Goal: Task Accomplishment & Management: Use online tool/utility

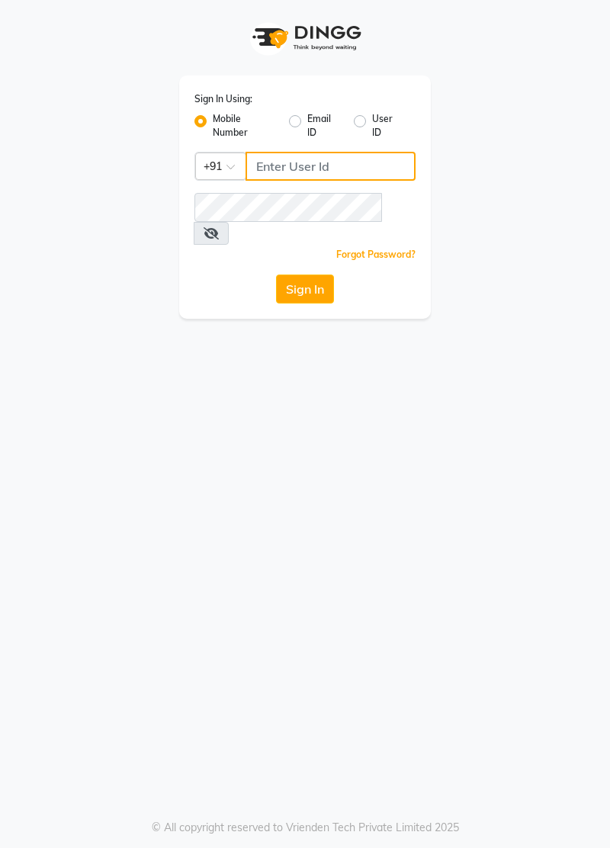
click at [270, 169] on input "Username" at bounding box center [331, 166] width 170 height 29
type input "7400099777"
click at [276, 275] on button "Sign In" at bounding box center [305, 289] width 58 height 29
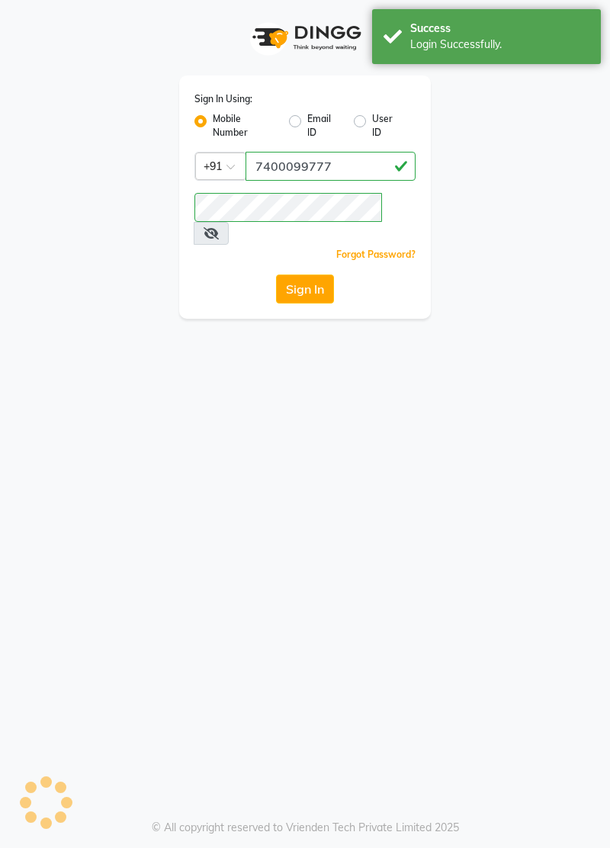
click at [219, 227] on icon at bounding box center [211, 233] width 15 height 12
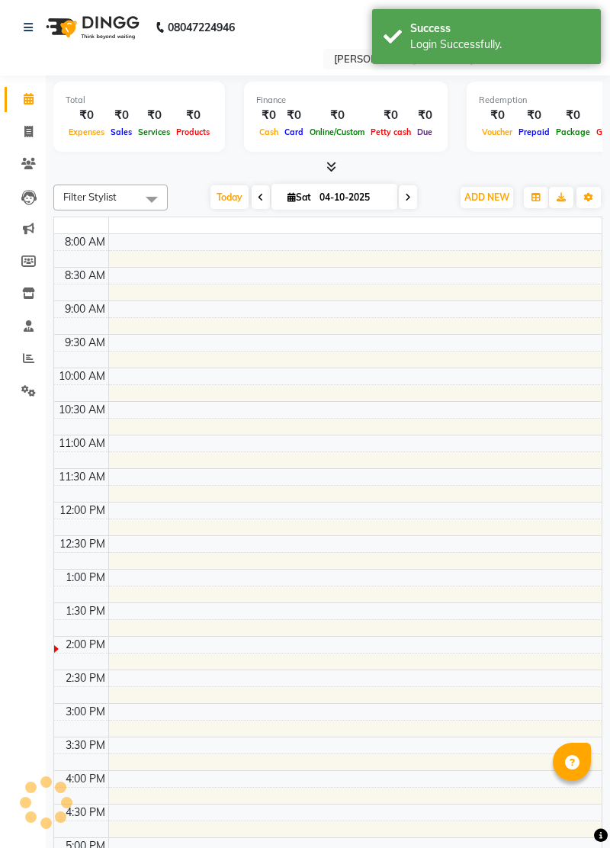
click at [296, 267] on td at bounding box center [354, 275] width 493 height 17
select select "en"
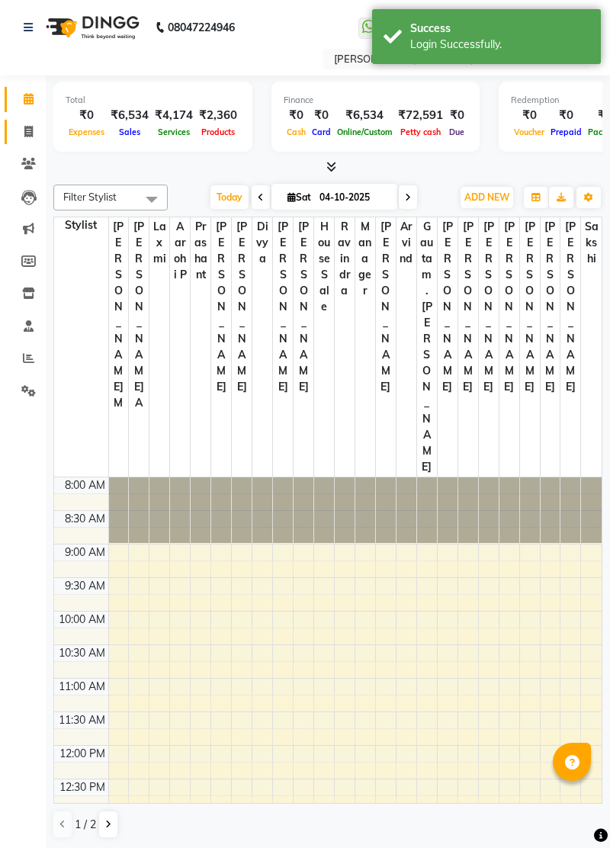
click at [26, 134] on icon at bounding box center [28, 131] width 8 height 11
select select "service"
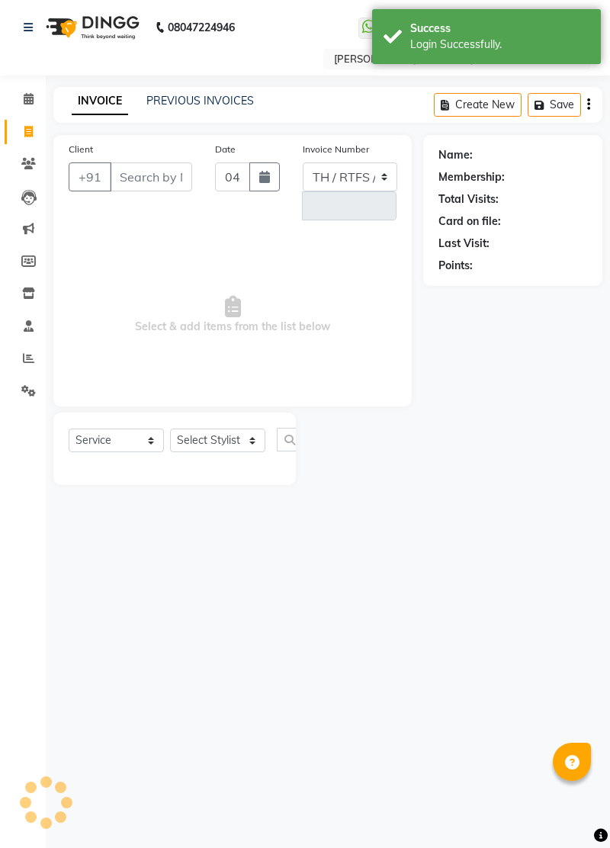
select select "8004"
type input "3733"
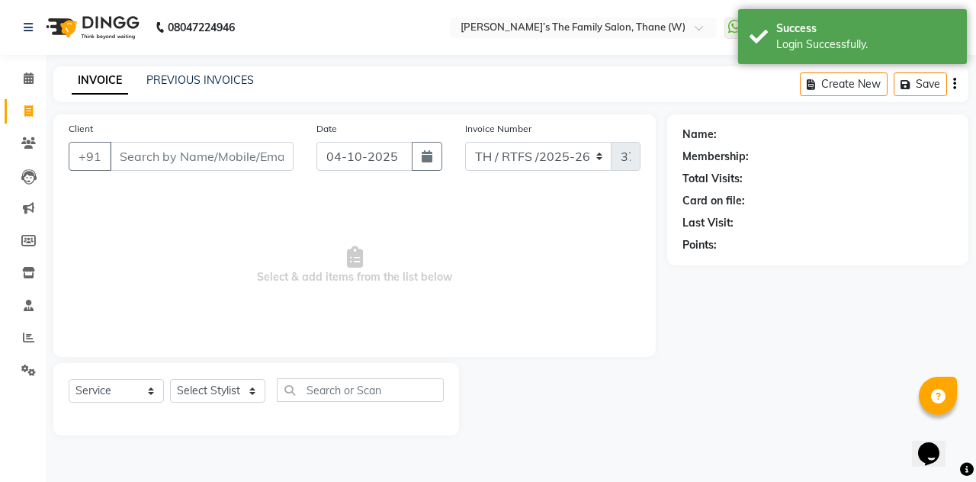
click at [153, 154] on input "Client" at bounding box center [202, 156] width 184 height 29
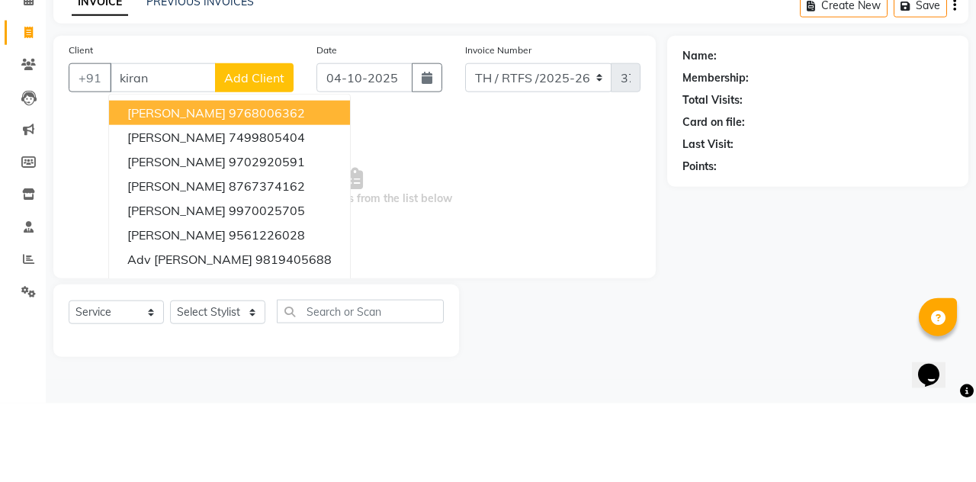
click at [171, 217] on span "kiran gavhale" at bounding box center [176, 215] width 98 height 15
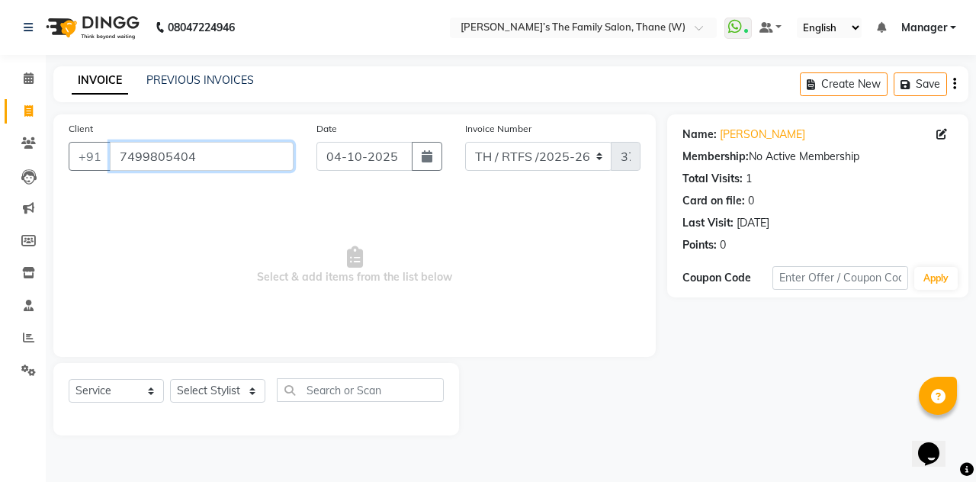
click at [209, 151] on input "7499805404" at bounding box center [202, 156] width 184 height 29
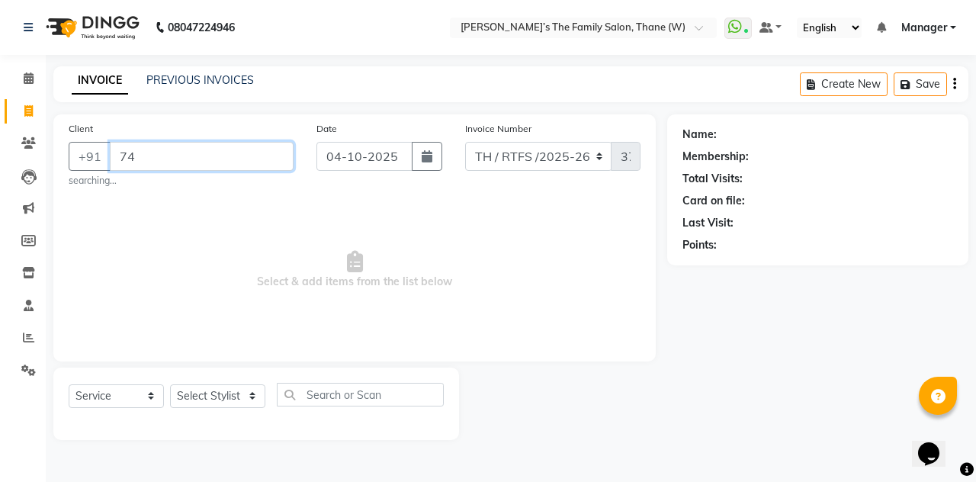
type input "7"
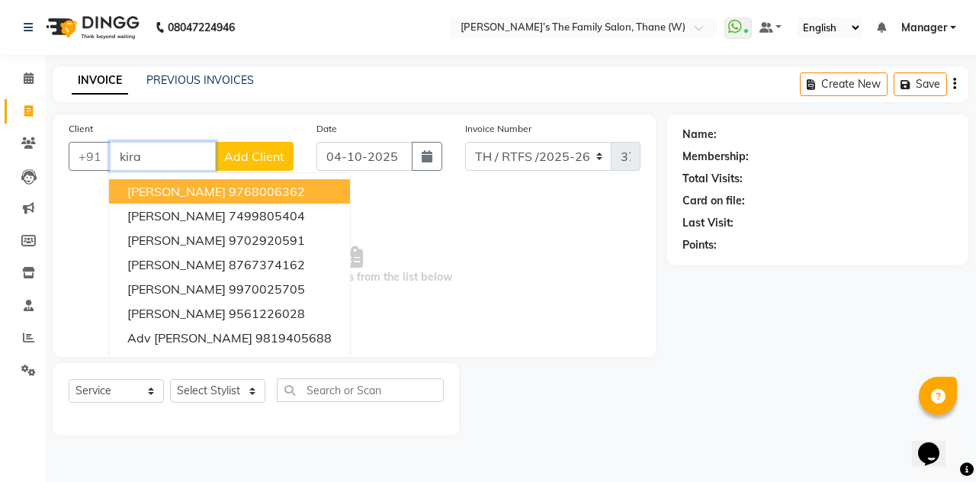
click at [160, 153] on input "kira" at bounding box center [163, 156] width 106 height 29
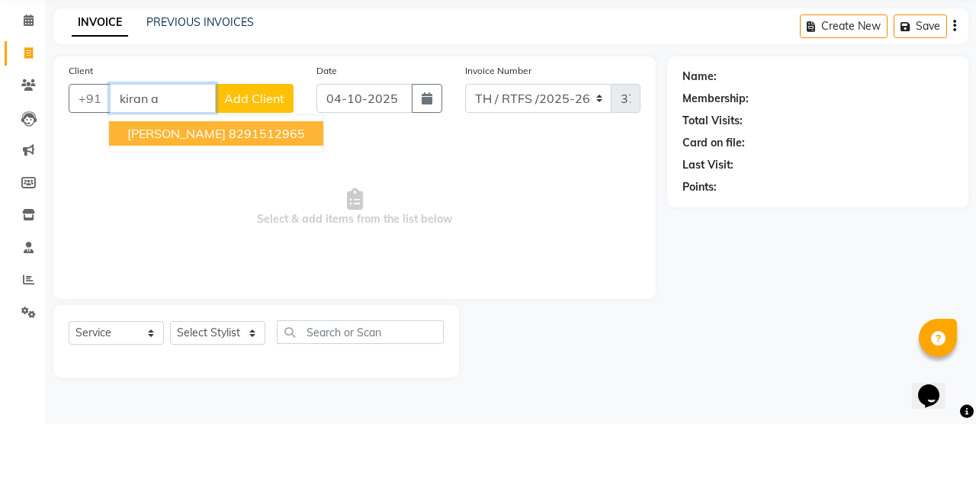
click at [172, 193] on span "[PERSON_NAME]" at bounding box center [176, 191] width 98 height 15
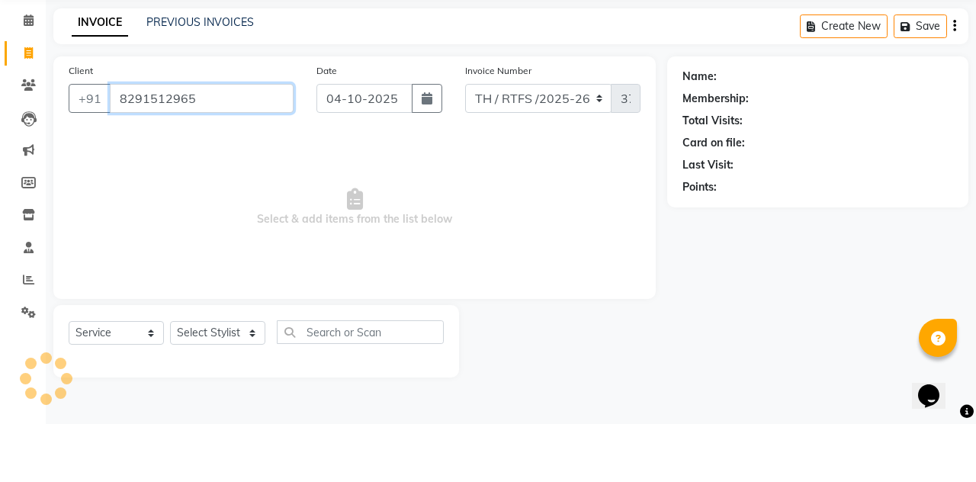
type input "8291512965"
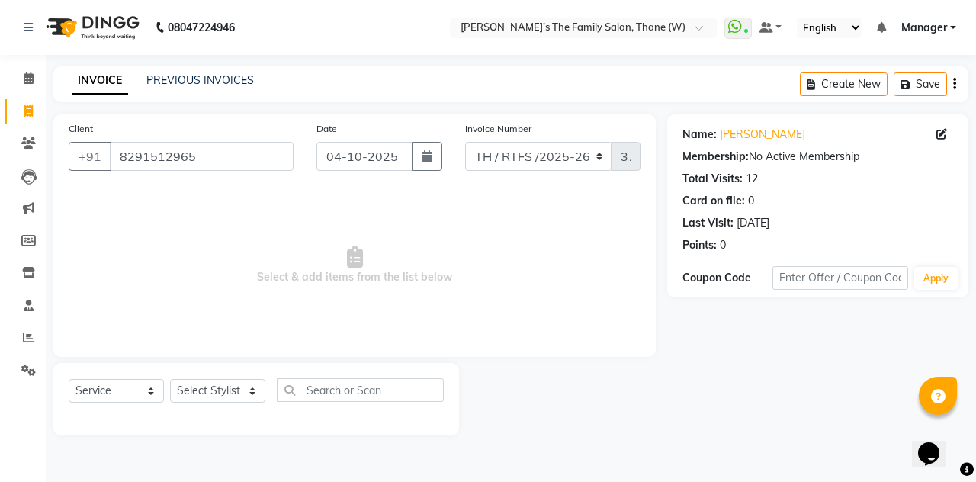
click at [609, 130] on link "[PERSON_NAME]" at bounding box center [762, 135] width 85 height 16
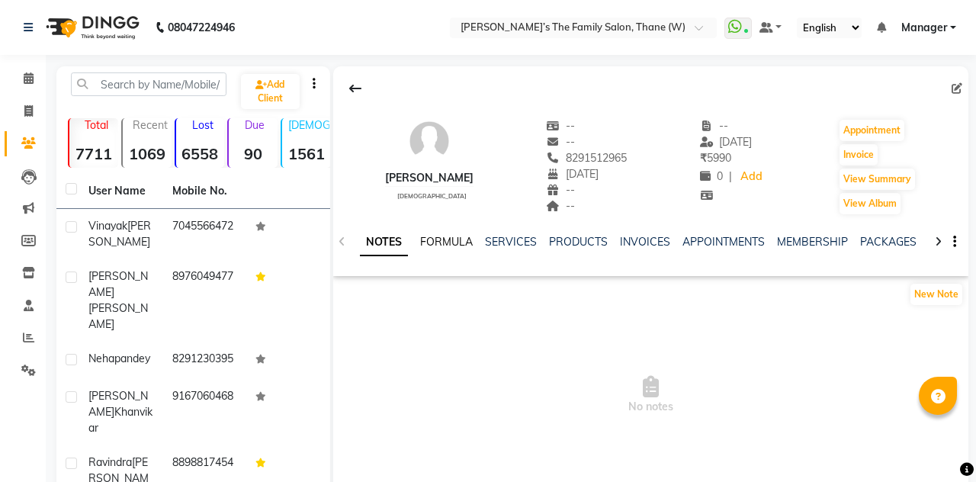
click at [453, 246] on link "FORMULA" at bounding box center [446, 242] width 53 height 14
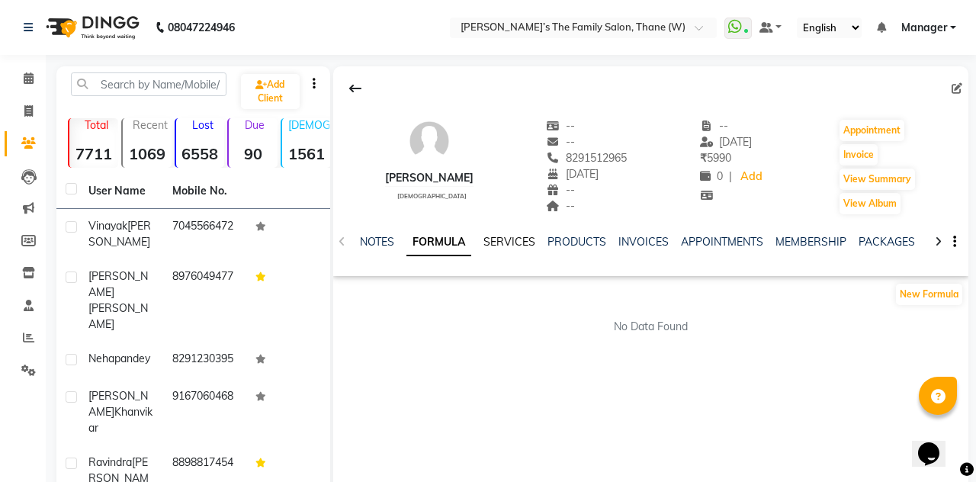
click at [523, 238] on link "SERVICES" at bounding box center [510, 242] width 52 height 14
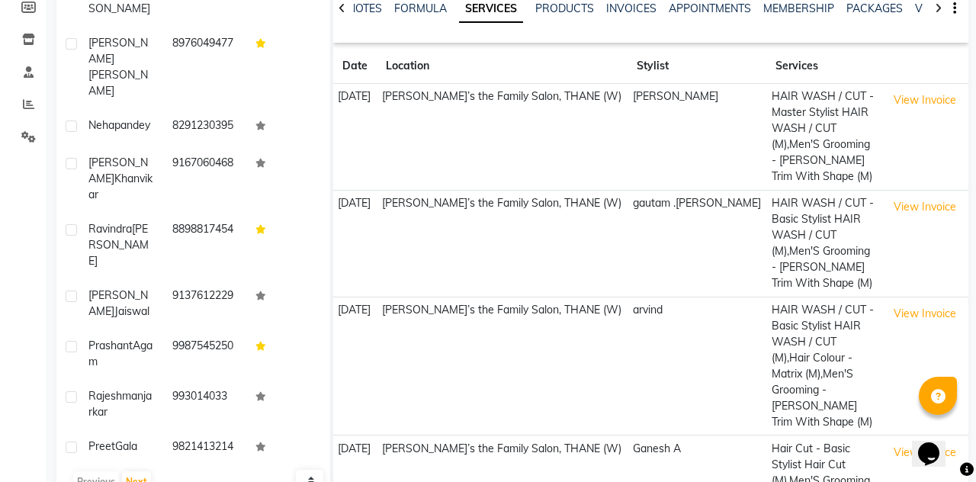
scroll to position [225, 0]
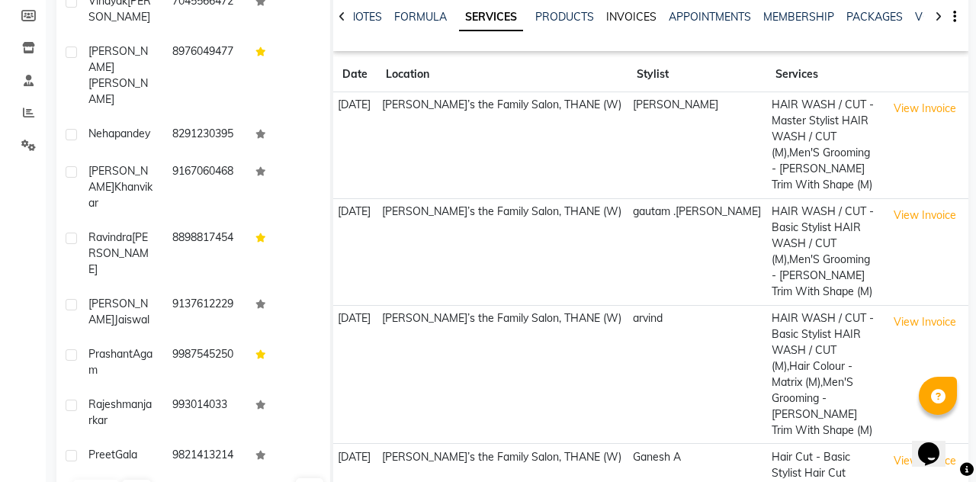
click at [621, 21] on link "INVOICES" at bounding box center [631, 17] width 50 height 14
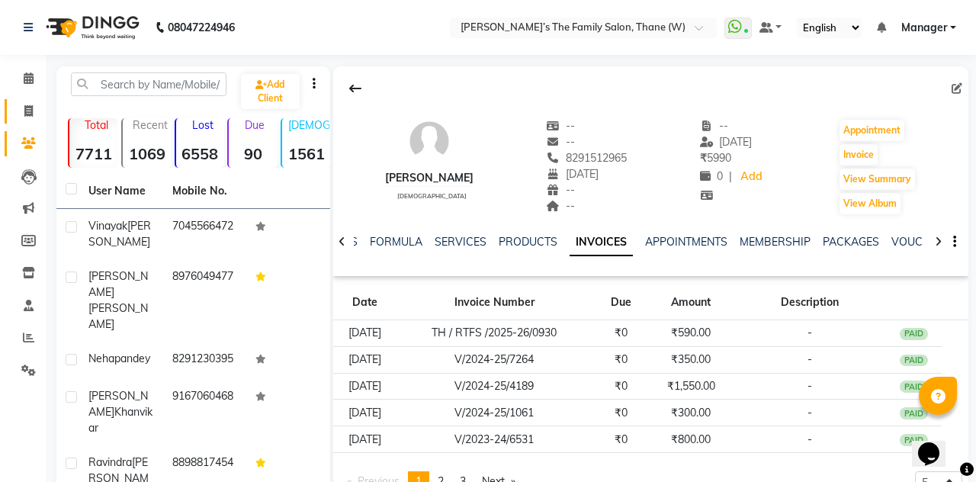
click at [31, 117] on icon at bounding box center [28, 110] width 8 height 11
select select "service"
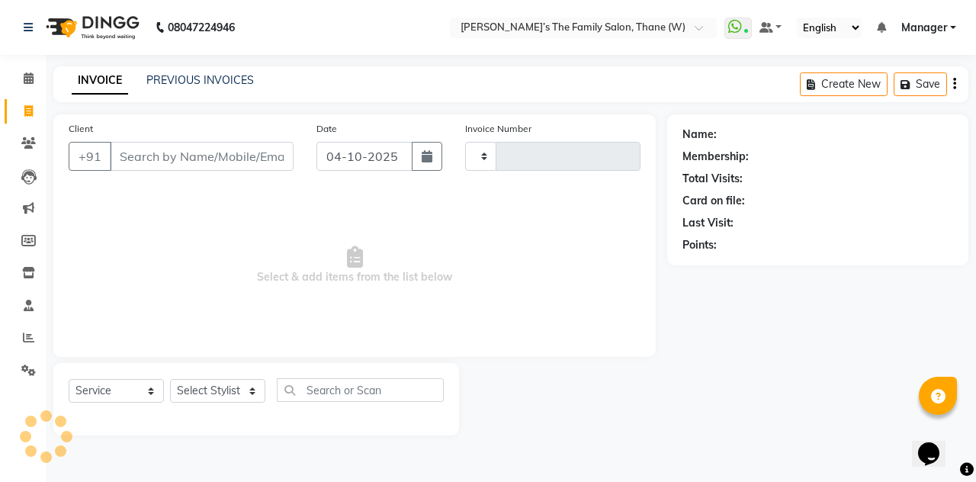
type input "3733"
select select "8004"
click at [195, 82] on link "PREVIOUS INVOICES" at bounding box center [200, 80] width 108 height 14
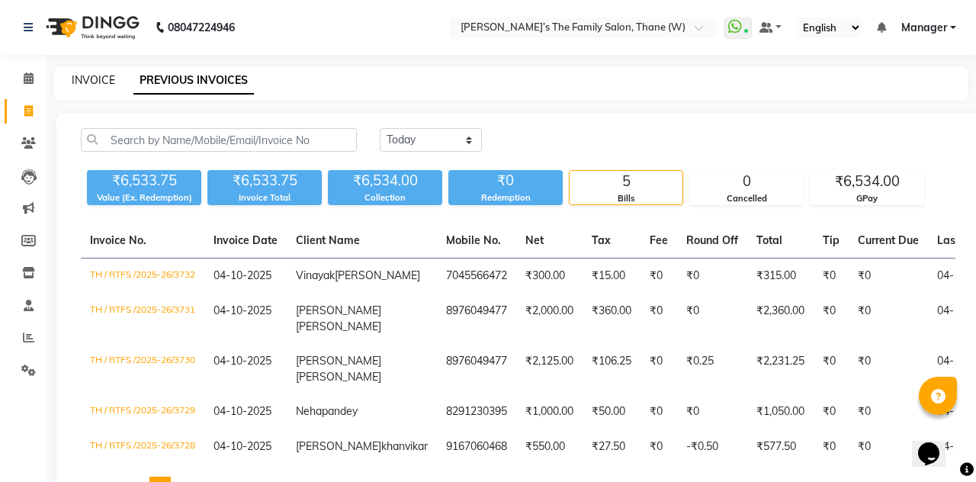
click at [98, 75] on link "INVOICE" at bounding box center [93, 80] width 43 height 14
select select "service"
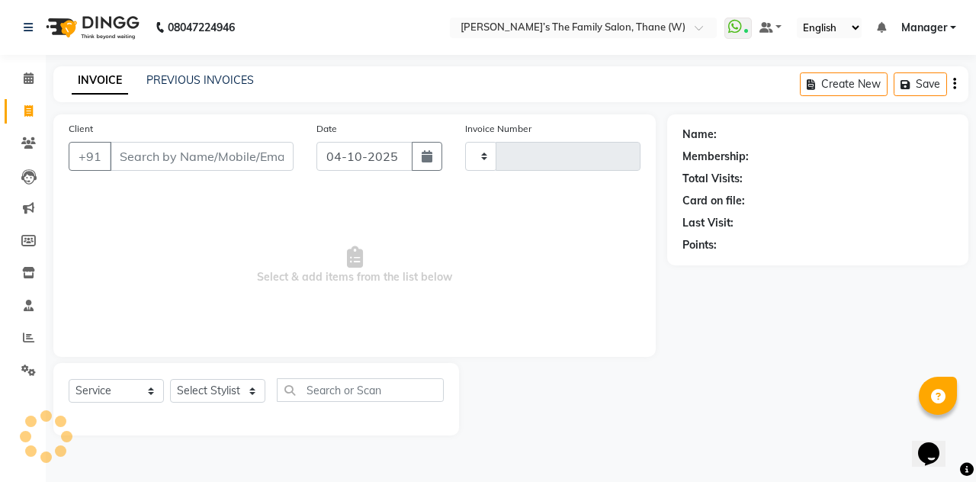
type input "3733"
select select "8004"
